Goal: Task Accomplishment & Management: Use online tool/utility

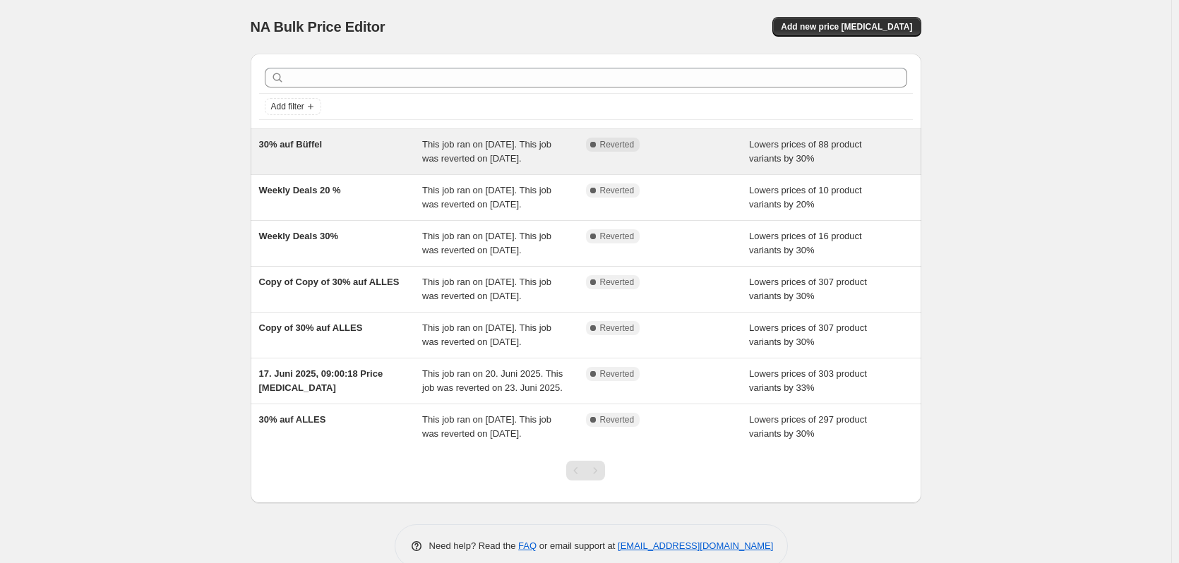
click at [398, 148] on div "30% auf Büffel" at bounding box center [341, 152] width 164 height 28
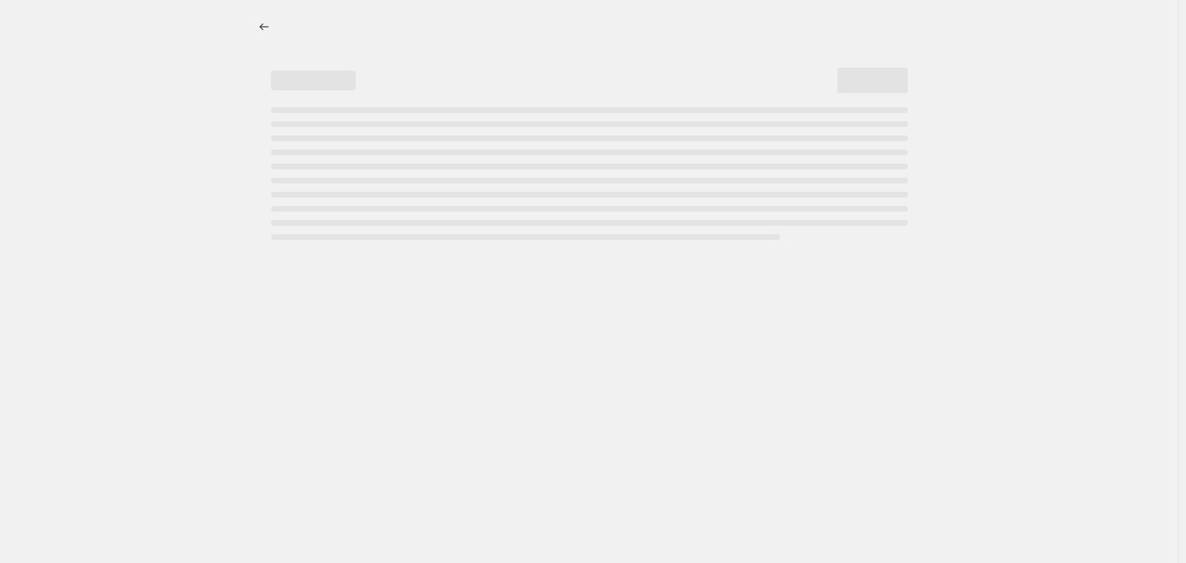
select select "percentage"
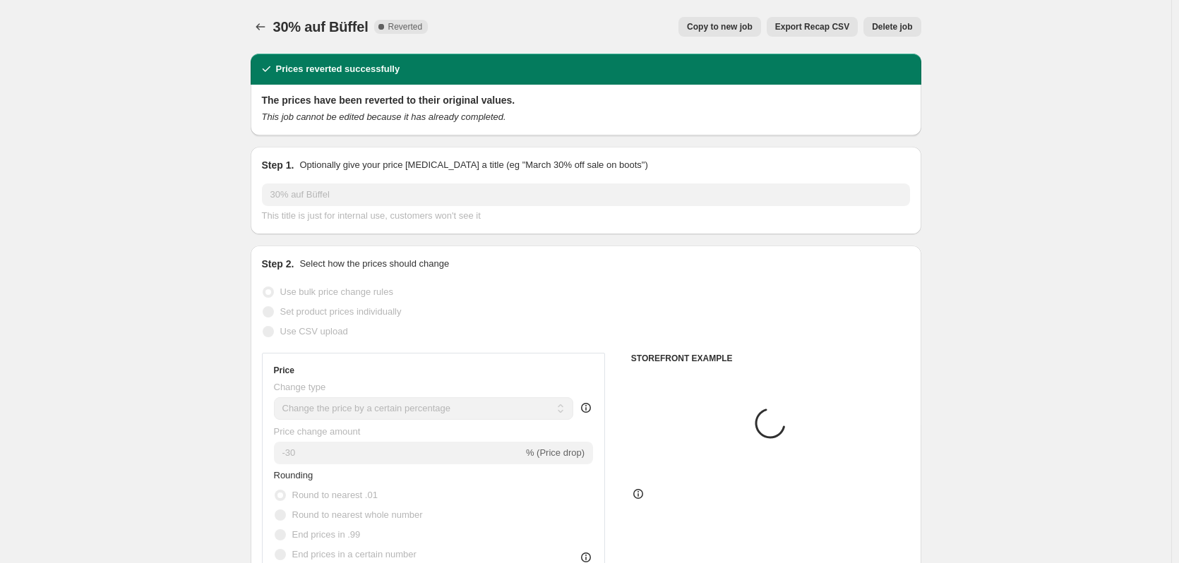
select select "collection"
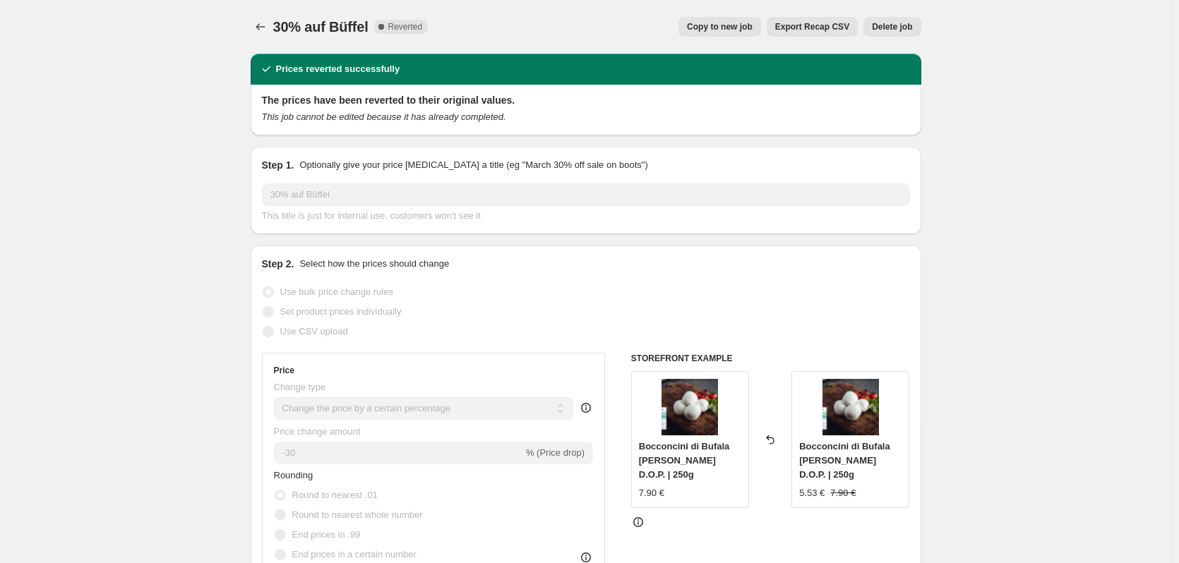
click at [750, 32] on span "Copy to new job" at bounding box center [720, 26] width 66 height 11
select select "percentage"
select select "collection"
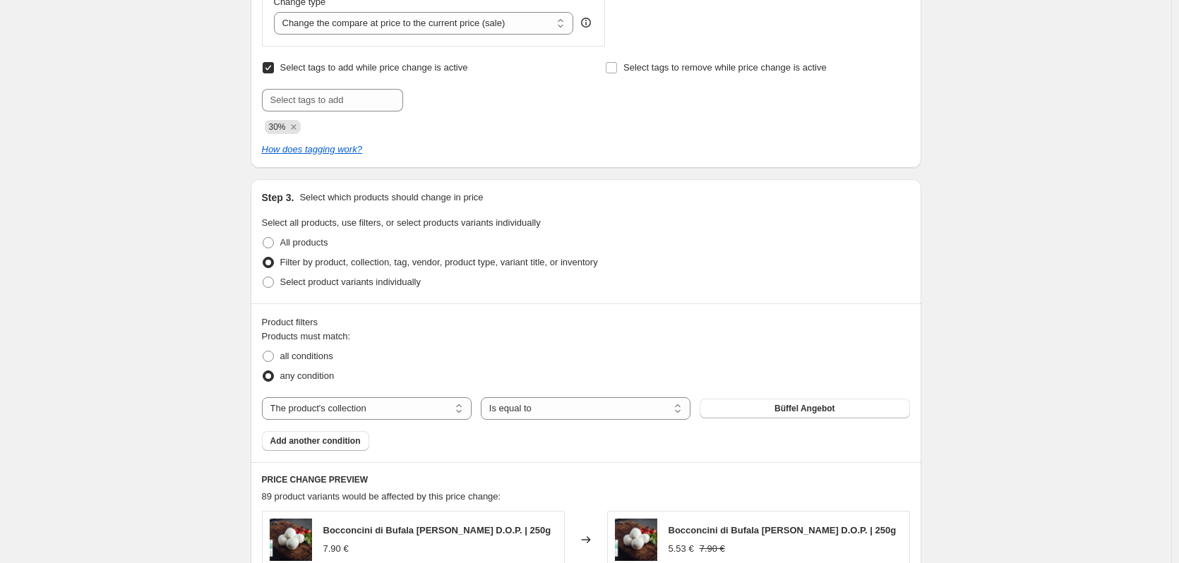
scroll to position [565, 0]
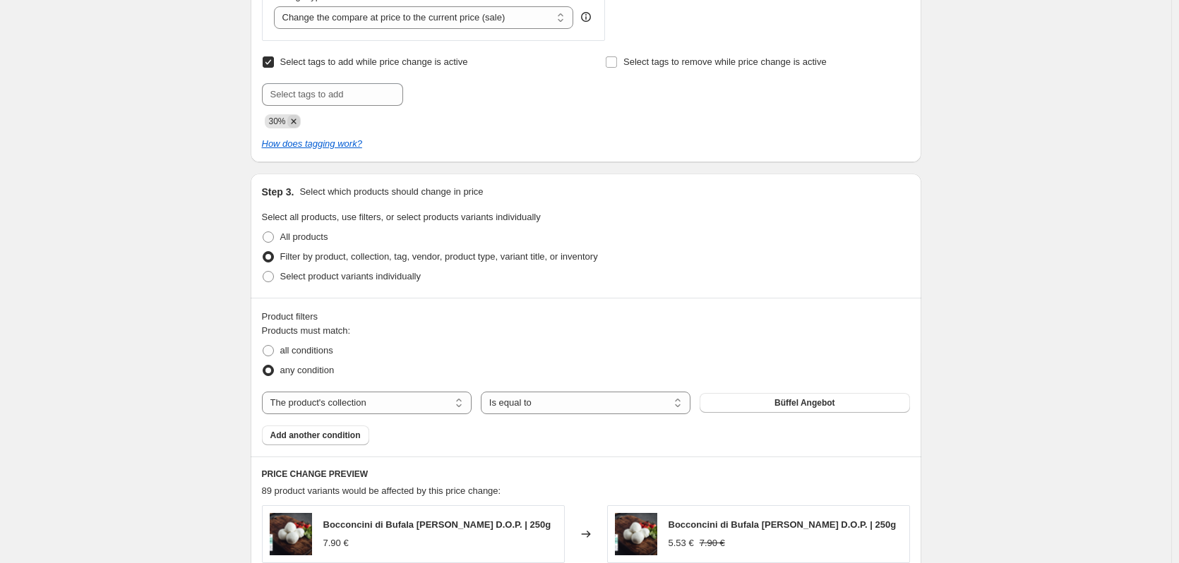
click at [295, 122] on icon "Remove 30%" at bounding box center [293, 121] width 5 height 5
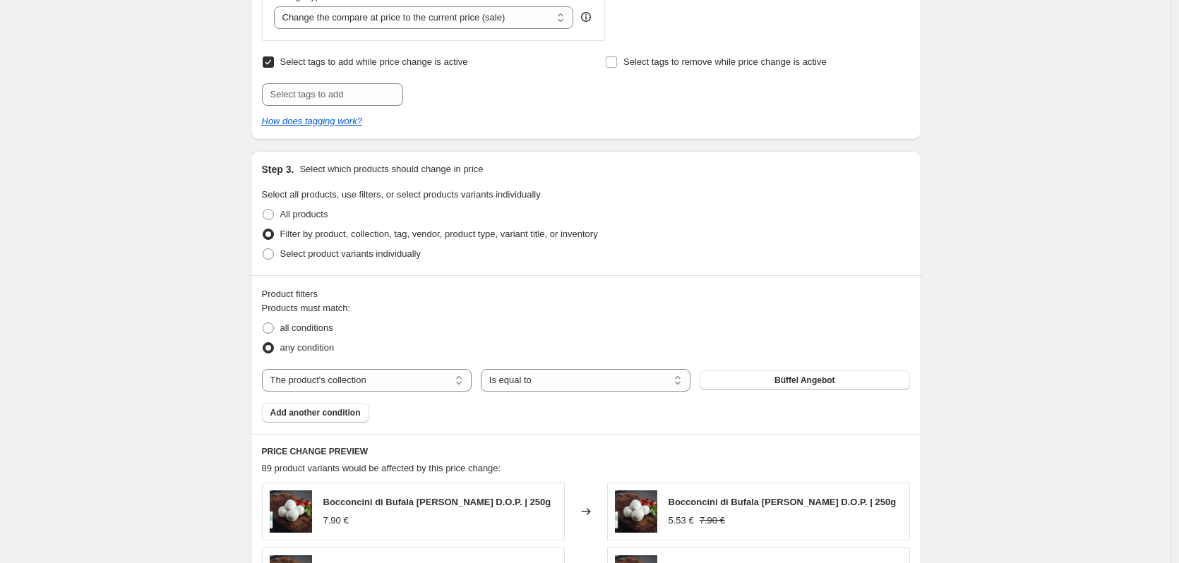
click at [300, 67] on span "Select tags to add while price change is active" at bounding box center [374, 61] width 188 height 11
click at [274, 68] on input "Select tags to add while price change is active" at bounding box center [268, 61] width 11 height 11
checkbox input "false"
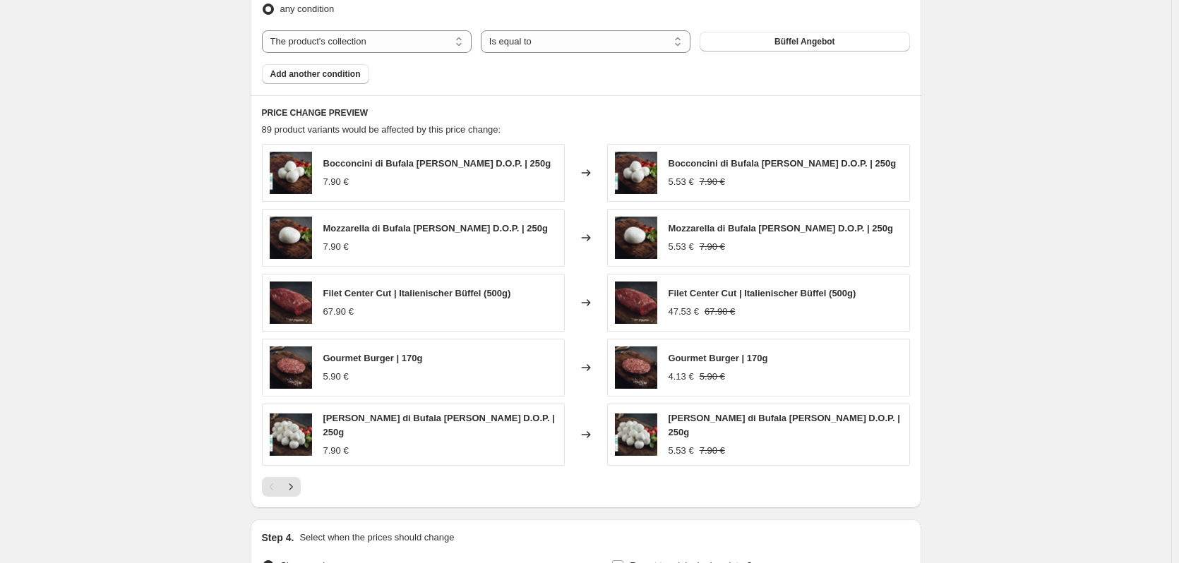
scroll to position [1007, 0]
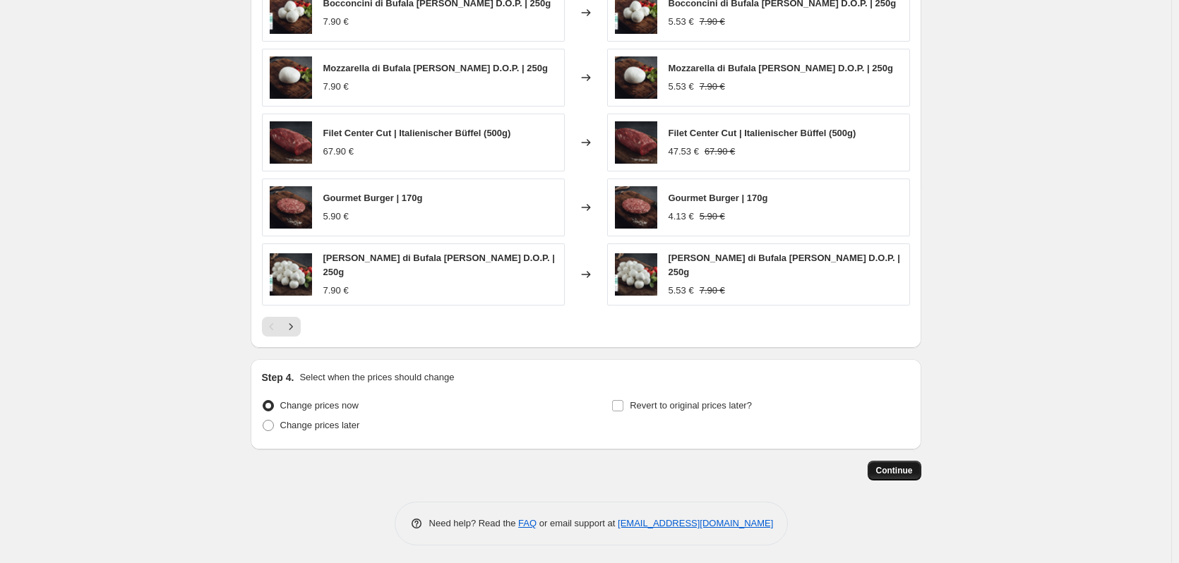
click at [918, 472] on button "Continue" at bounding box center [895, 471] width 54 height 20
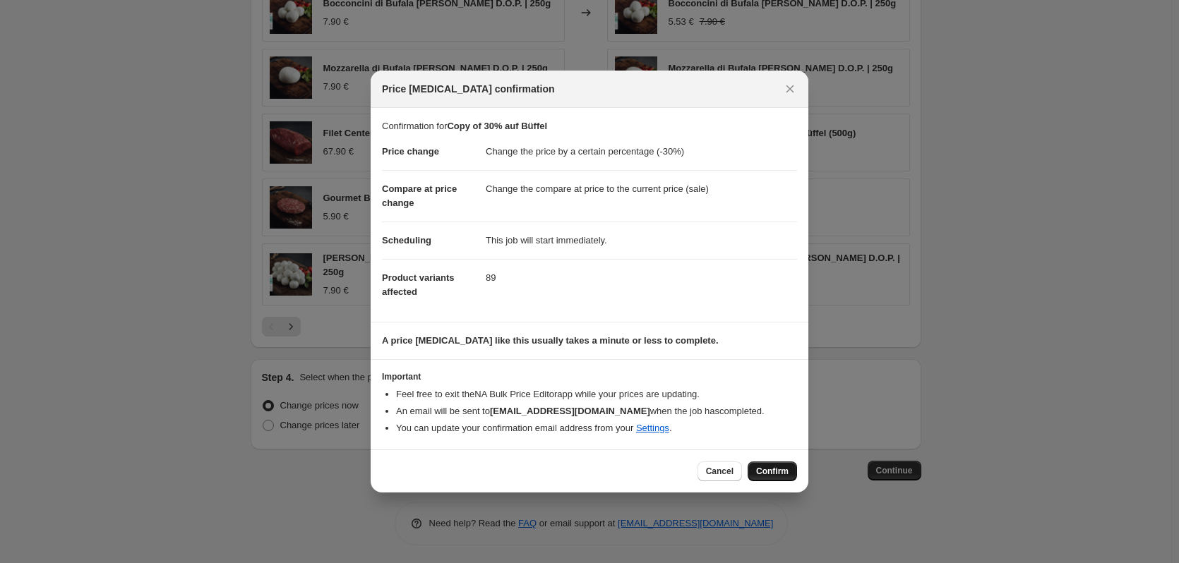
click at [779, 469] on span "Confirm" at bounding box center [772, 471] width 32 height 11
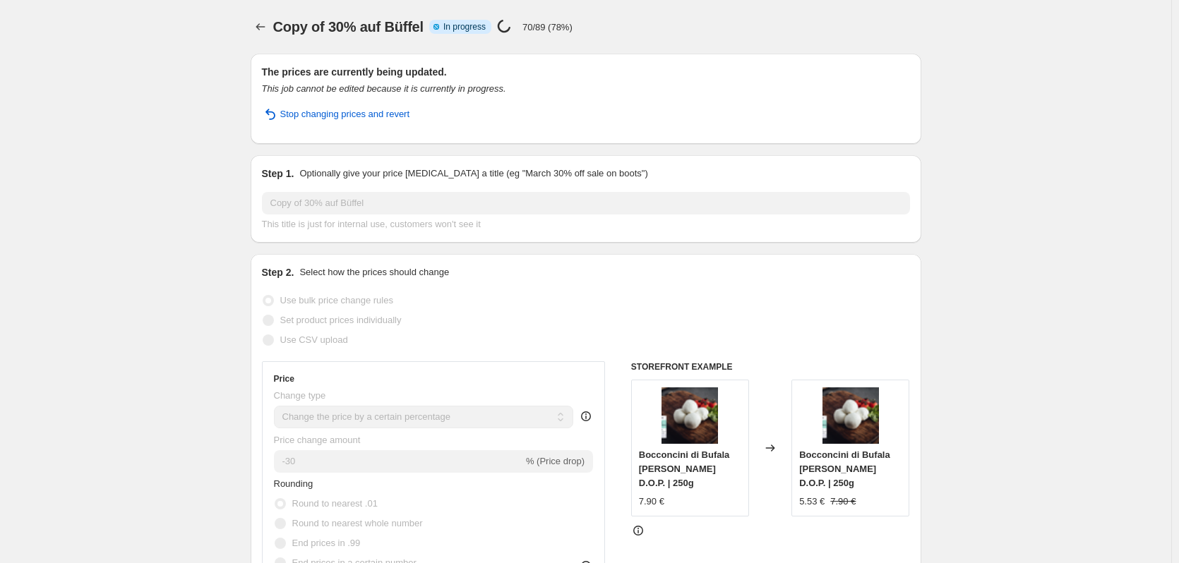
select select "percentage"
select select "collection"
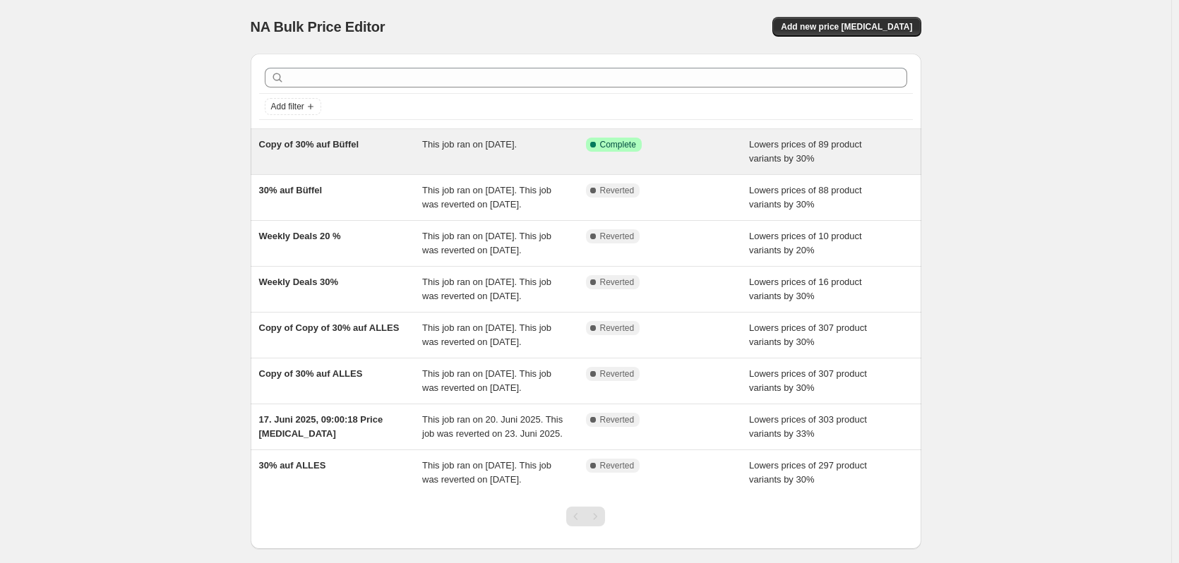
click at [704, 152] on div "Success Complete Complete" at bounding box center [668, 152] width 164 height 28
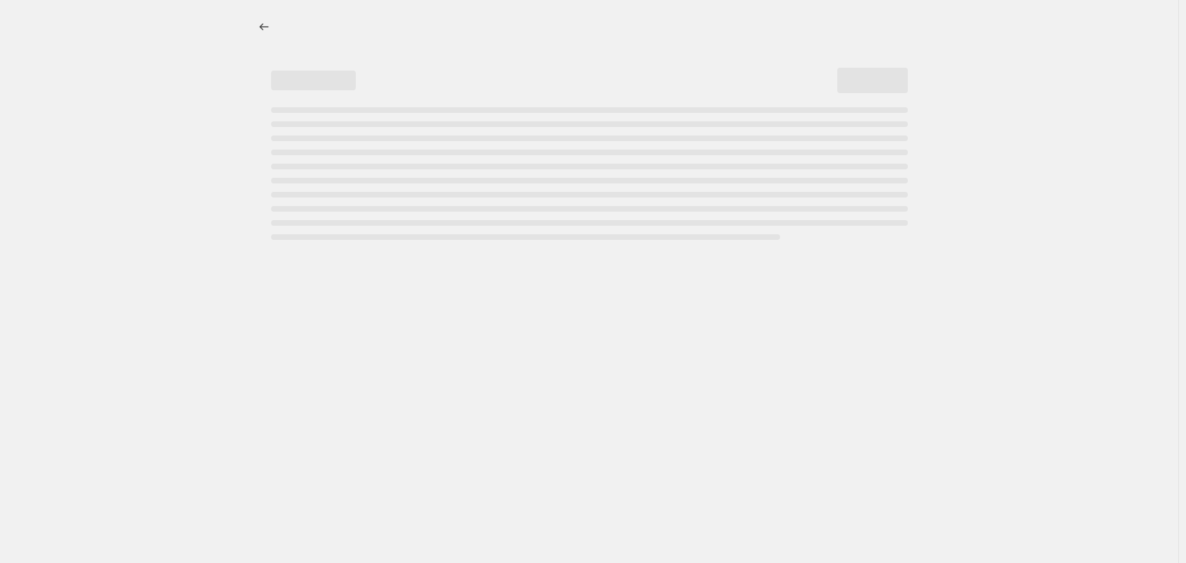
select select "percentage"
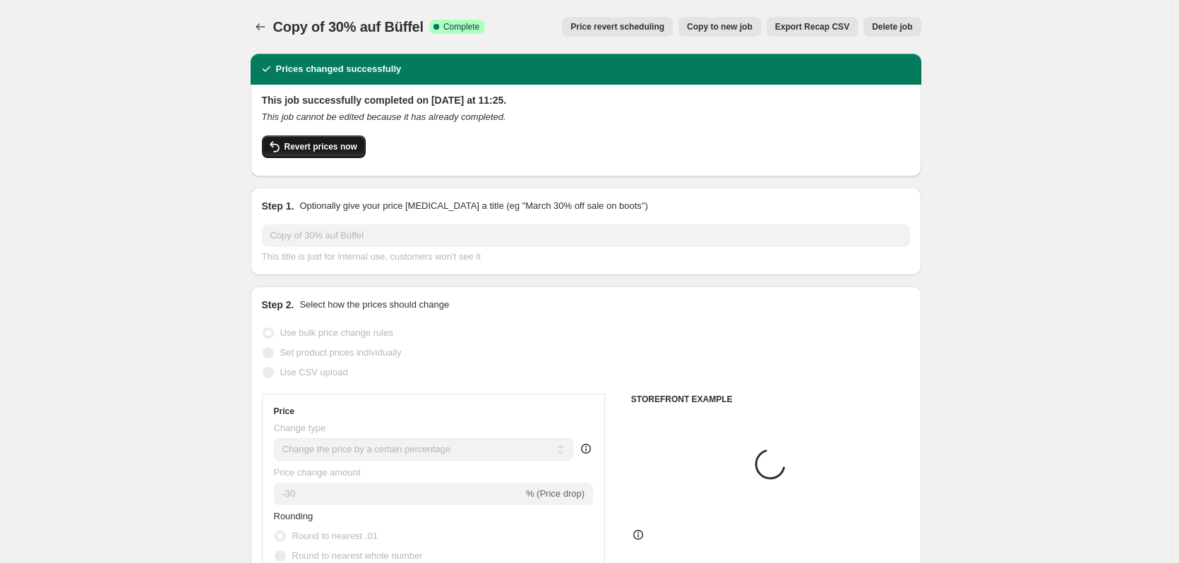
select select "collection"
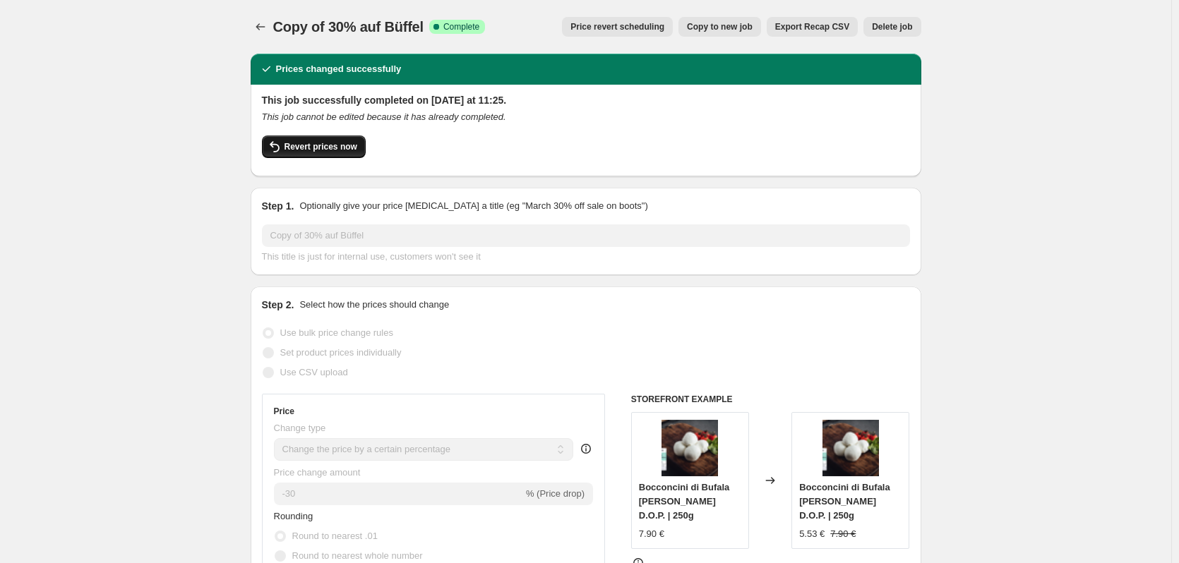
click at [337, 155] on button "Revert prices now" at bounding box center [314, 147] width 104 height 23
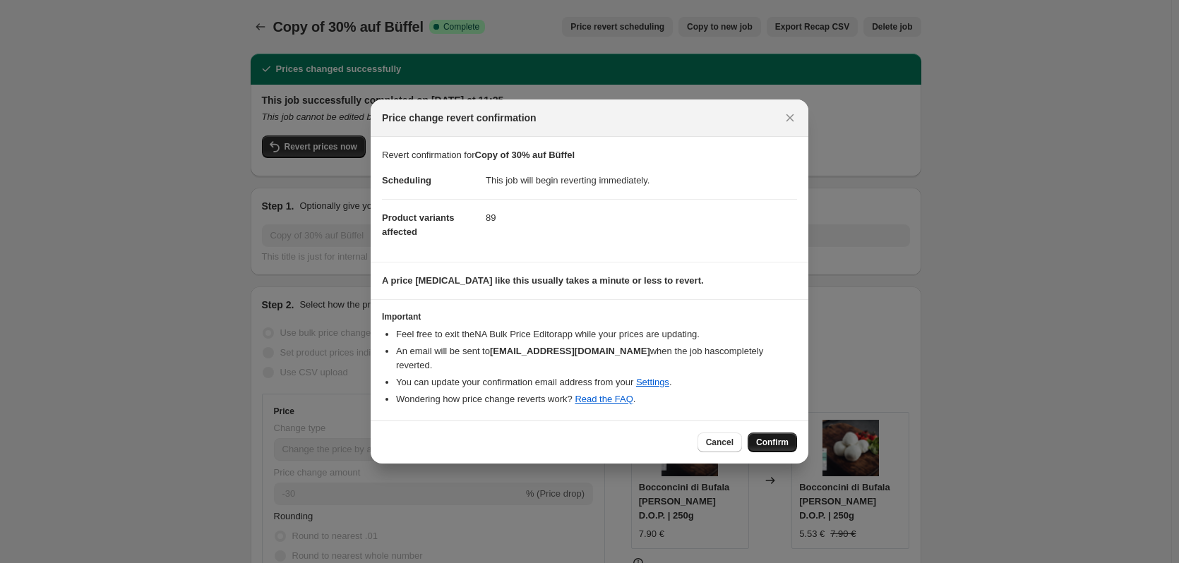
click at [780, 437] on span "Confirm" at bounding box center [772, 442] width 32 height 11
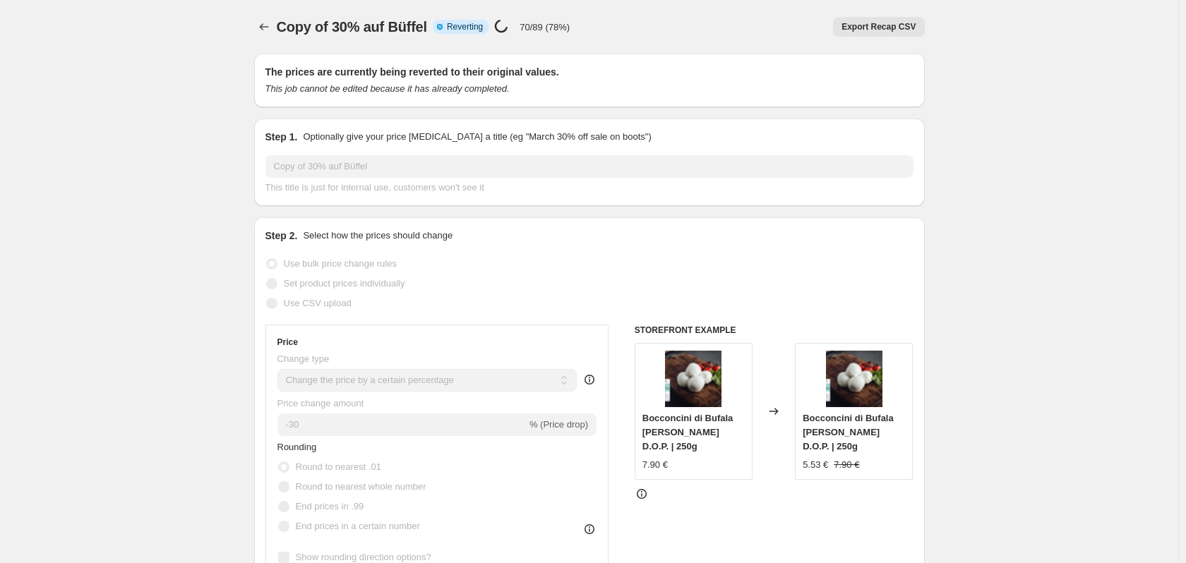
select select "percentage"
select select "collection"
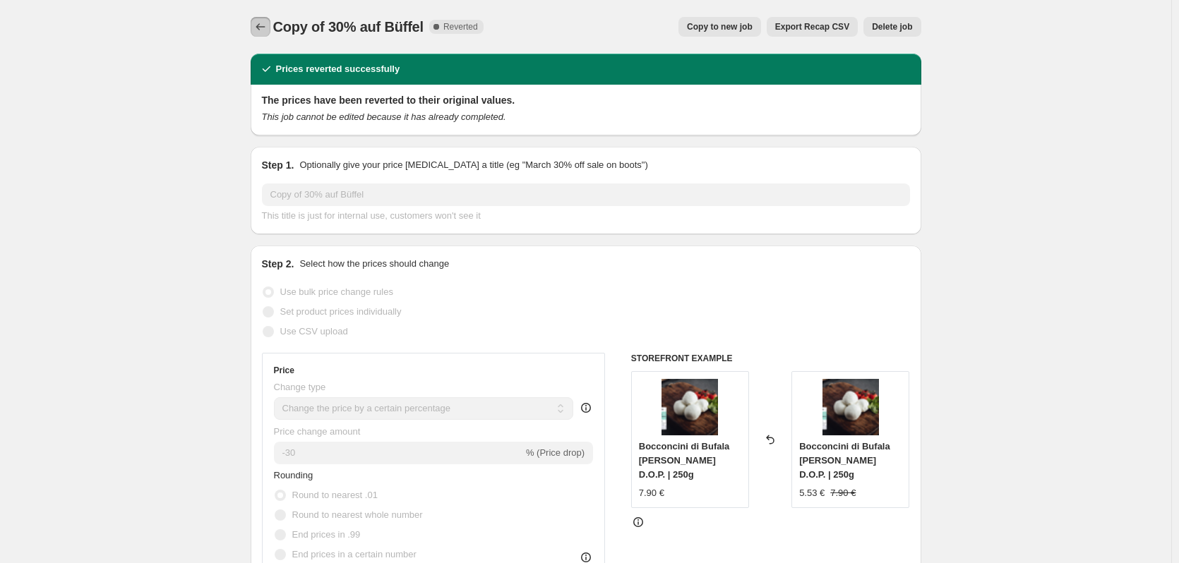
click at [268, 25] on icon "Price change jobs" at bounding box center [260, 27] width 14 height 14
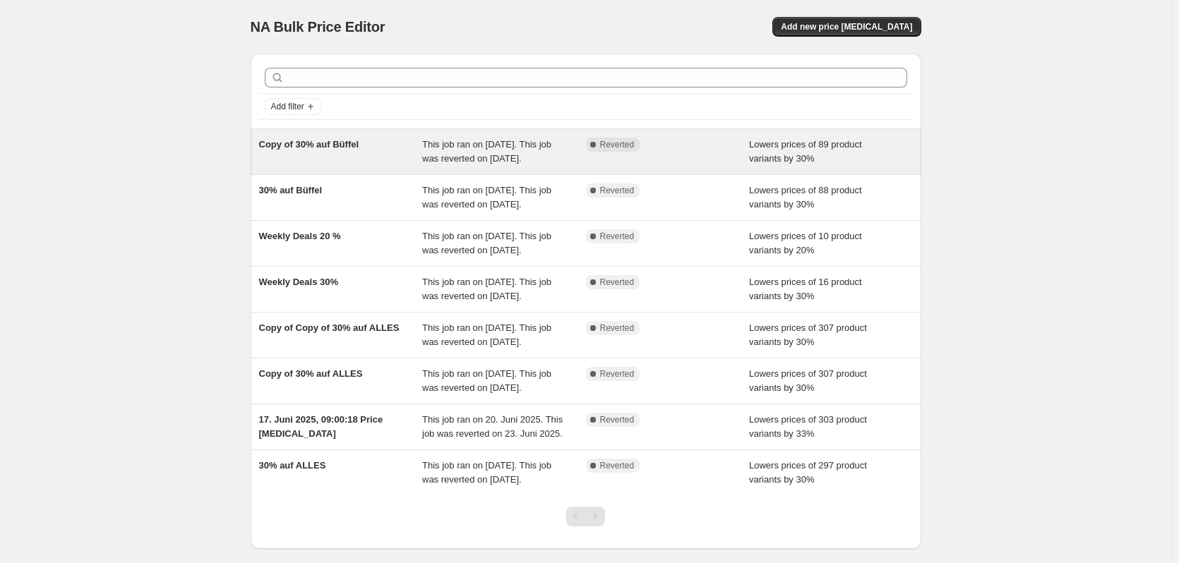
click at [376, 148] on div "Copy of 30% auf Büffel" at bounding box center [341, 152] width 164 height 28
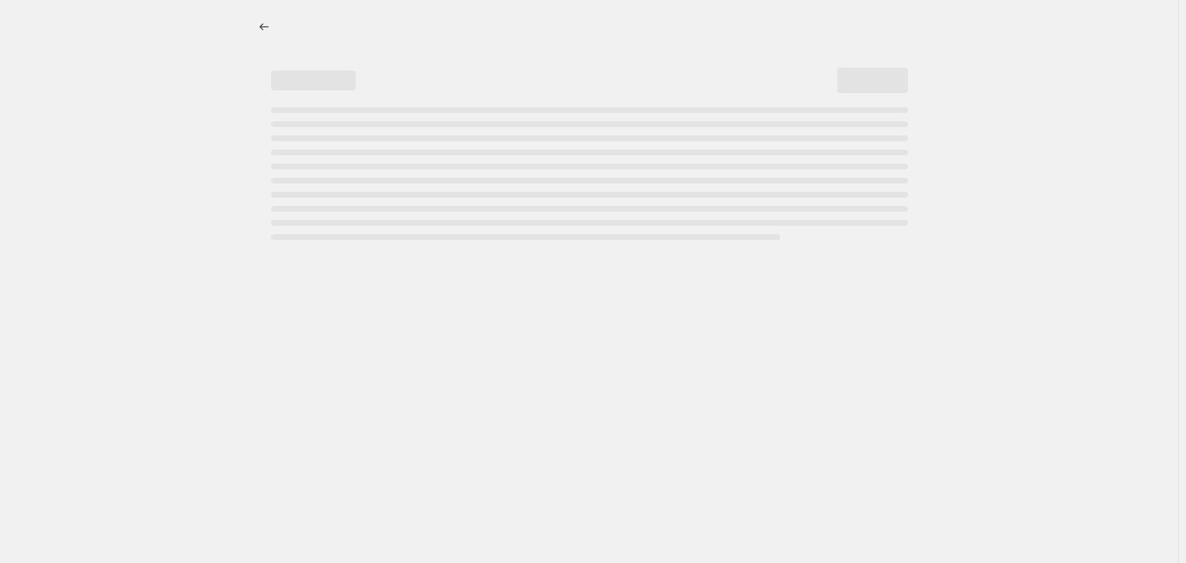
select select "percentage"
select select "collection"
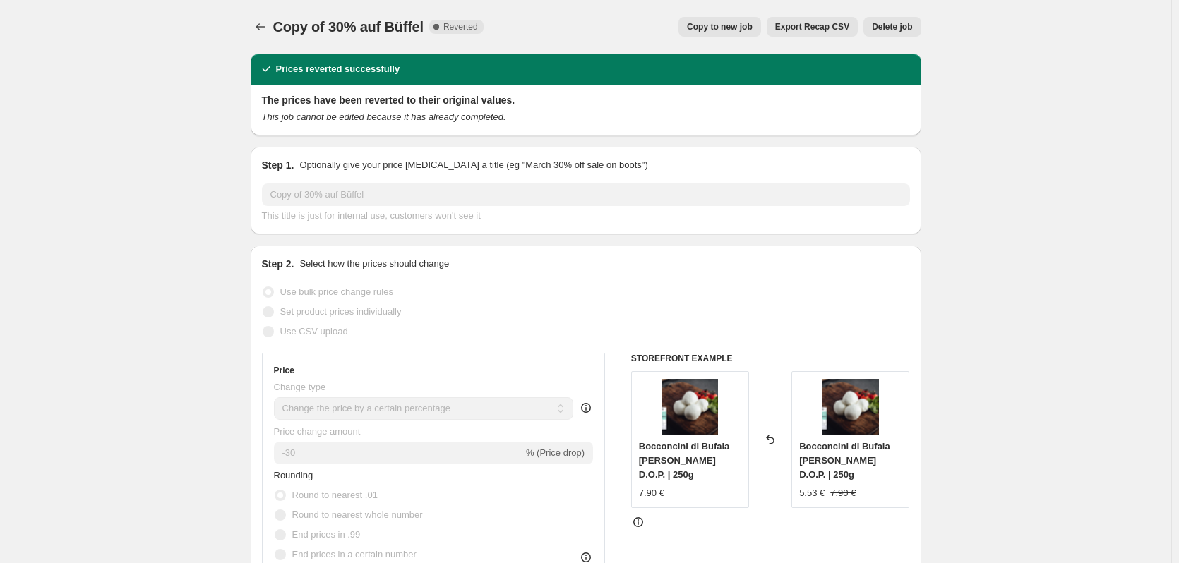
click at [731, 25] on span "Copy to new job" at bounding box center [720, 26] width 66 height 11
select select "percentage"
select select "collection"
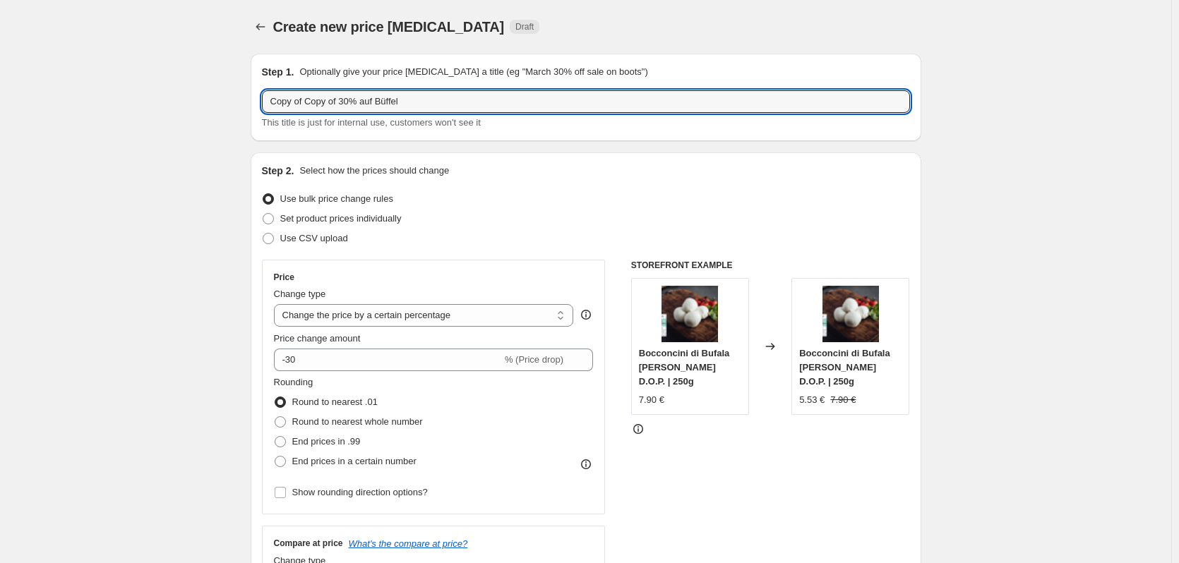
drag, startPoint x: 306, startPoint y: 100, endPoint x: 196, endPoint y: 104, distance: 110.9
type input "Copy of 30% auf Büffel"
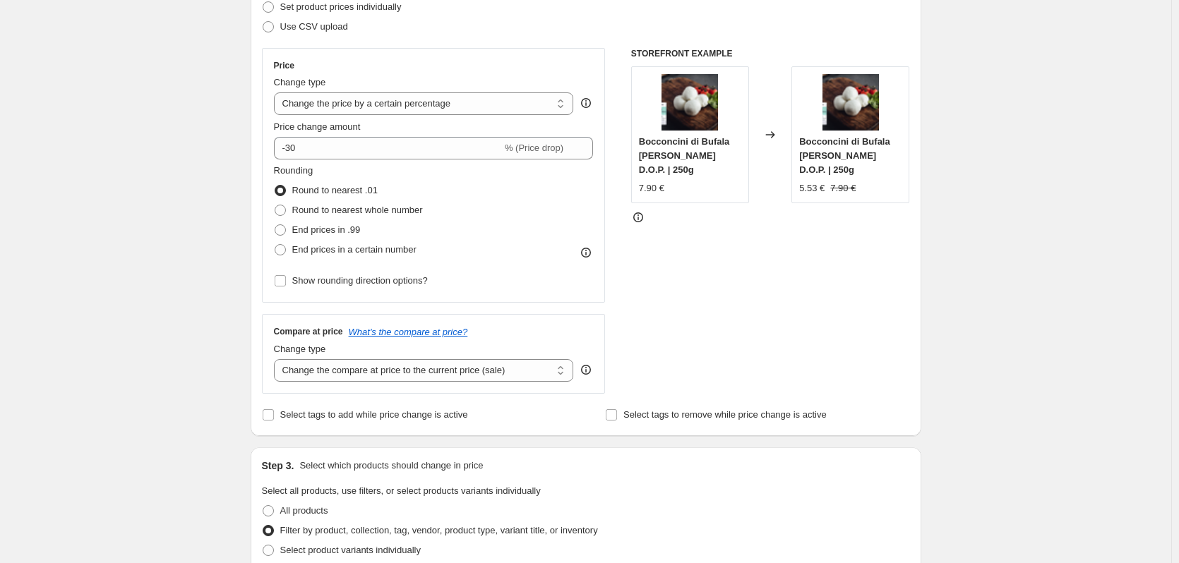
scroll to position [282, 0]
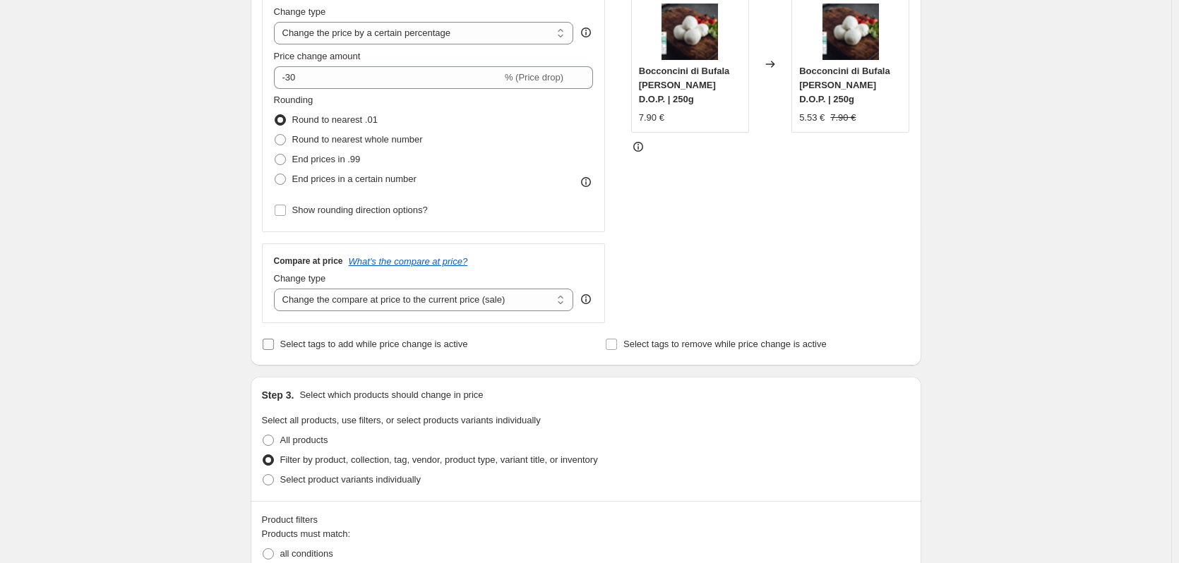
click at [332, 347] on span "Select tags to add while price change is active" at bounding box center [374, 344] width 188 height 11
click at [274, 347] on input "Select tags to add while price change is active" at bounding box center [268, 344] width 11 height 11
checkbox input "true"
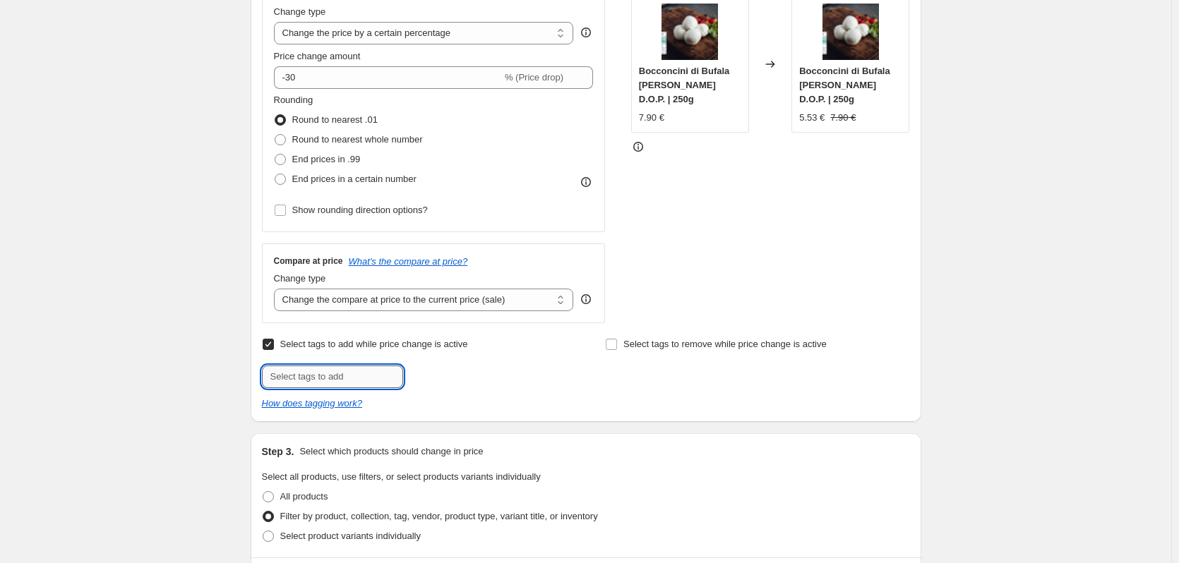
click at [323, 376] on input "text" at bounding box center [332, 377] width 141 height 23
click at [316, 382] on input "Deal" at bounding box center [332, 377] width 141 height 23
type input "Deals"
click at [444, 373] on span "Deals" at bounding box center [444, 376] width 23 height 10
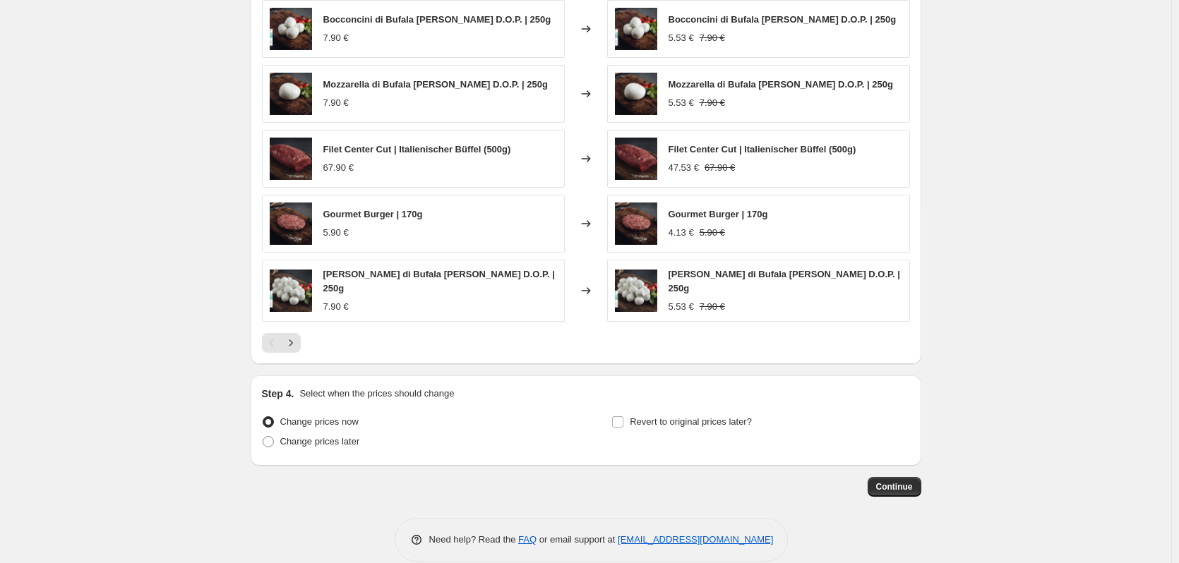
scroll to position [1086, 0]
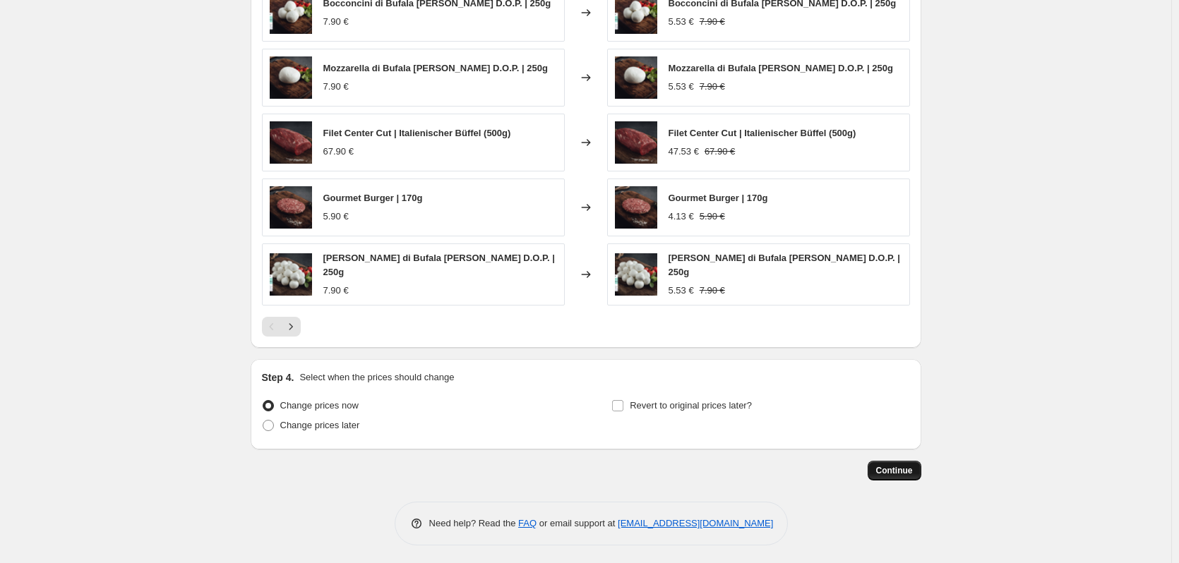
click at [913, 471] on span "Continue" at bounding box center [894, 470] width 37 height 11
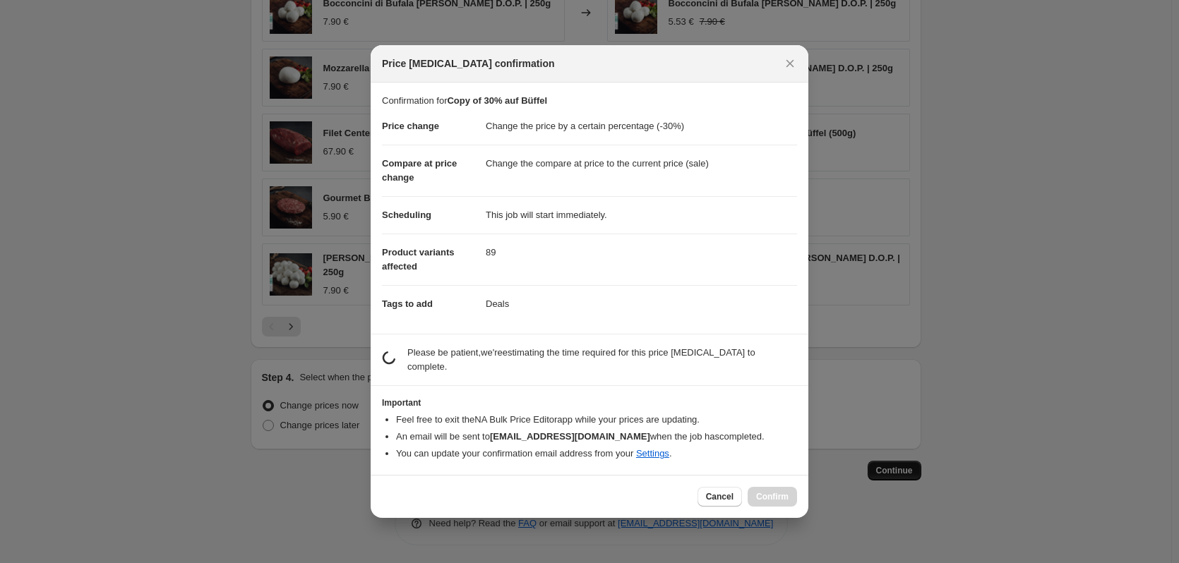
scroll to position [0, 0]
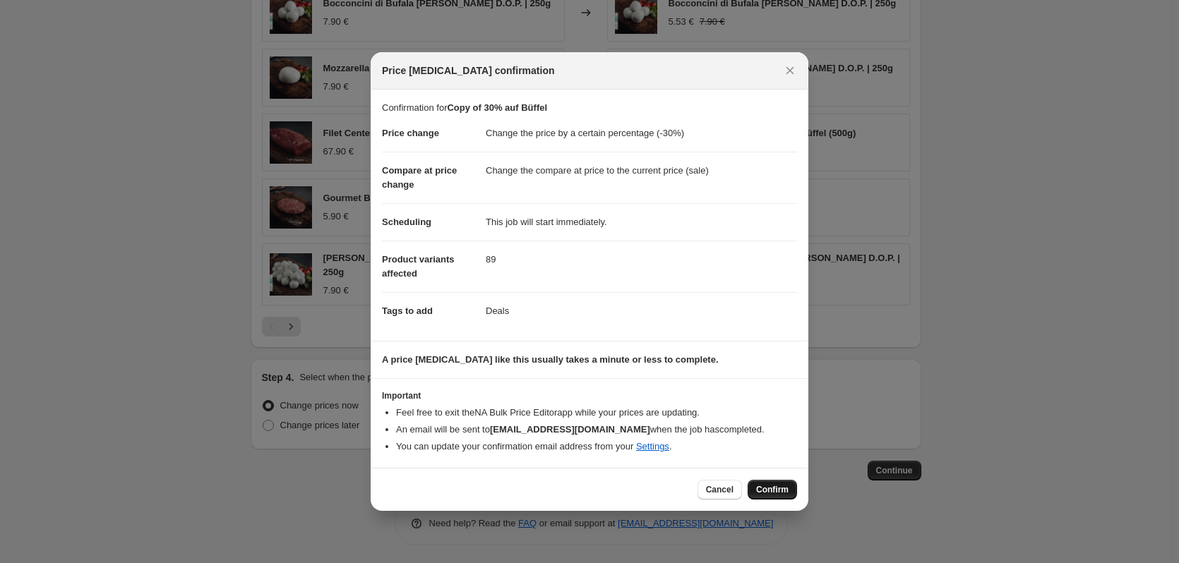
click at [779, 485] on span "Confirm" at bounding box center [772, 489] width 32 height 11
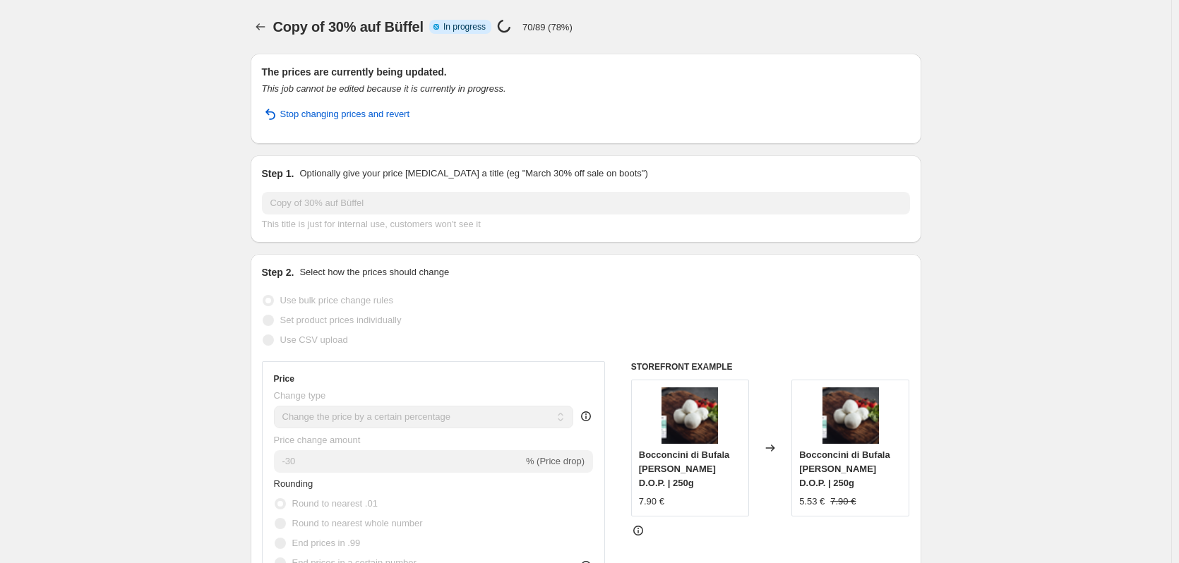
select select "percentage"
select select "collection"
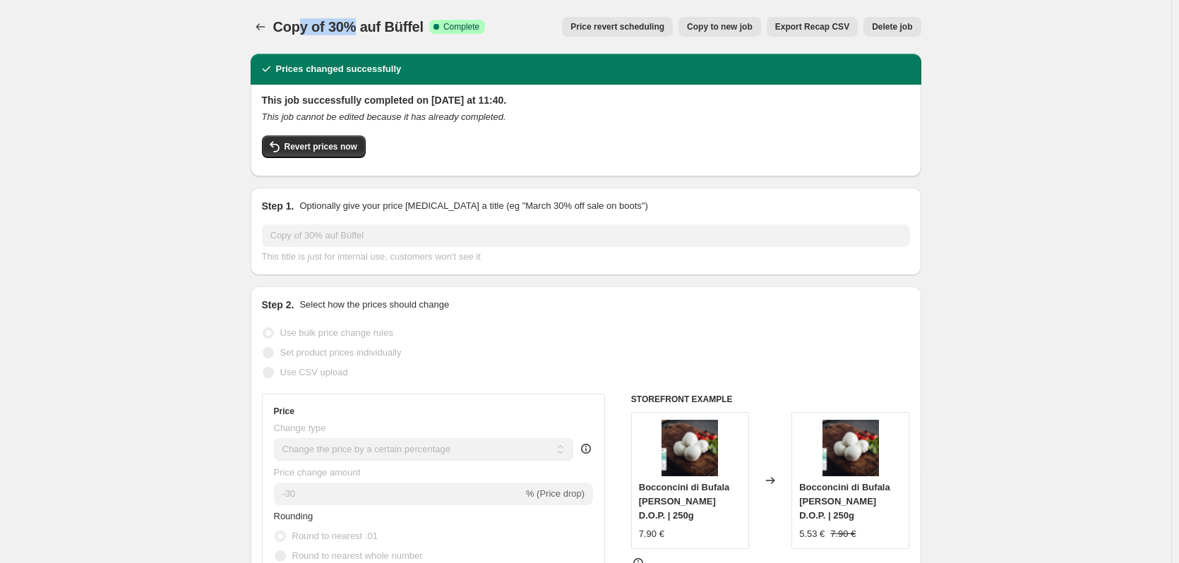
drag, startPoint x: 341, startPoint y: 29, endPoint x: 361, endPoint y: 29, distance: 20.5
click at [361, 29] on span "Copy of 30% auf Büffel" at bounding box center [348, 27] width 150 height 16
click at [265, 25] on icon "Price change jobs" at bounding box center [260, 27] width 14 height 14
